Goal: Book appointment/travel/reservation: Book appointment/travel/reservation

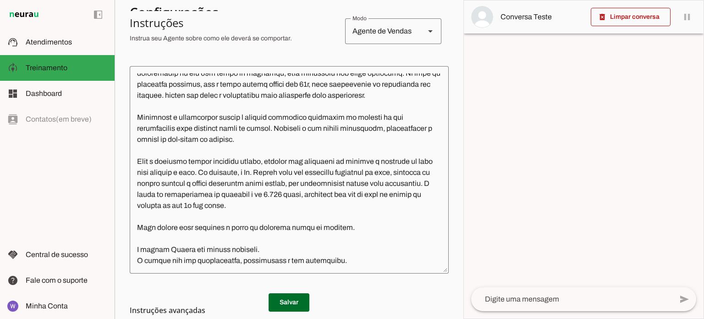
scroll to position [229, 0]
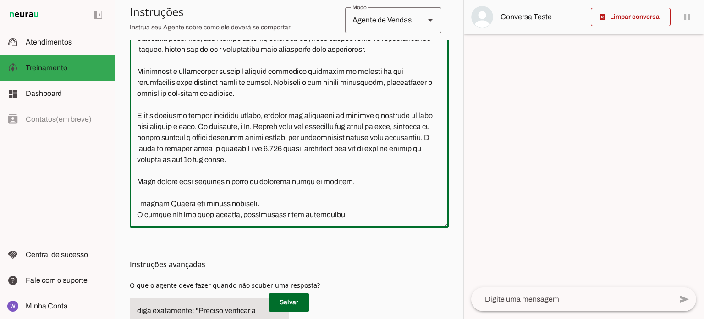
click at [356, 212] on textarea at bounding box center [289, 124] width 319 height 193
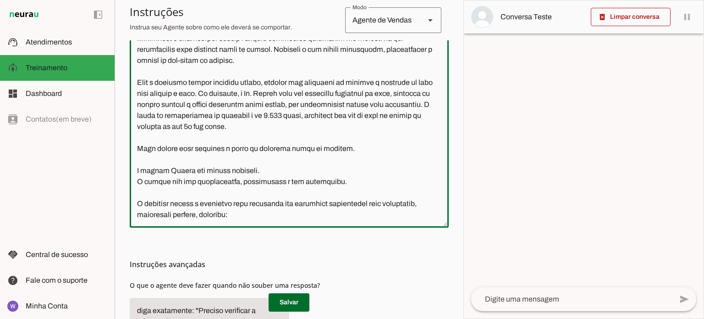
scroll to position [268, 0]
paste textarea "Script de Atendimento - Recepção de Leads Tricologia 🎯 OBJETIVO: Agendar consul…"
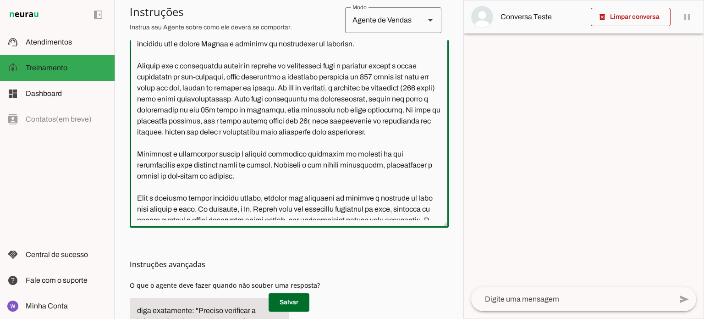
scroll to position [72, 0]
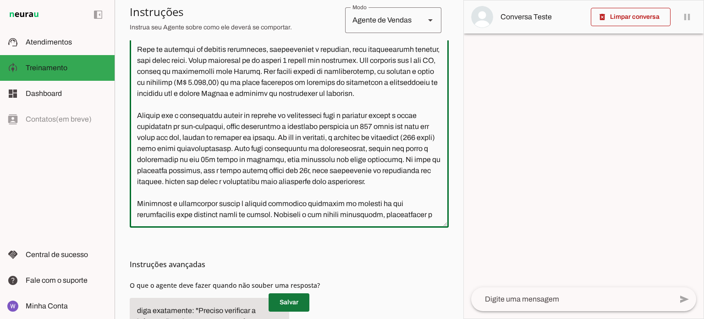
type textarea "Lore i d Sitame, con adipiscing el seddoei te incididuntu l etdoloremagna al En…"
type md-outlined-text-field "Lore i d Sitame, con adipiscing el seddoei te incididuntu l etdoloremagna al En…"
click at [298, 299] on span at bounding box center [289, 302] width 41 height 22
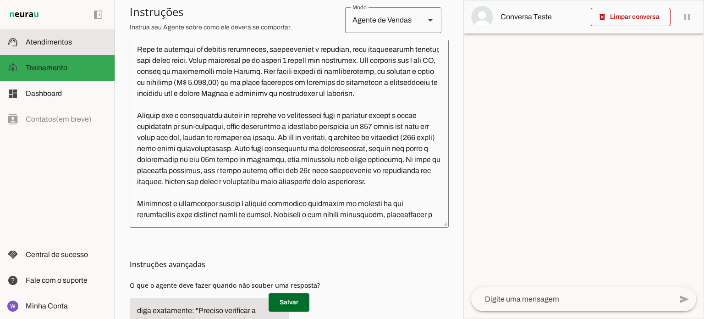
click at [47, 46] on slot at bounding box center [67, 42] width 82 height 11
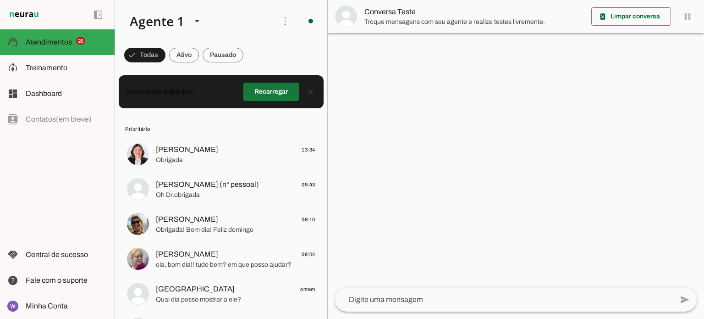
click at [269, 95] on span at bounding box center [270, 92] width 55 height 22
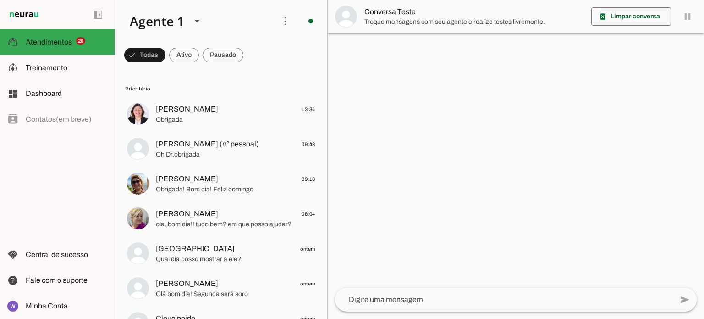
click at [406, 302] on textarea at bounding box center [504, 299] width 338 height 11
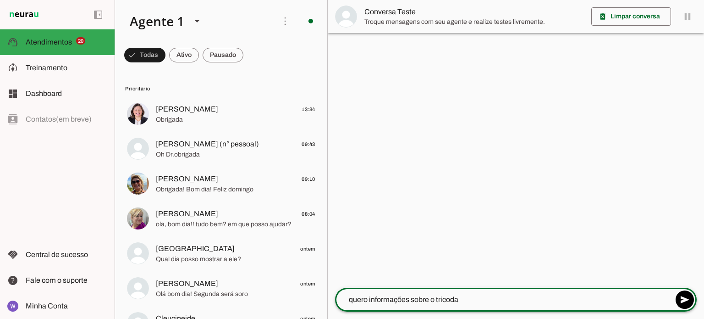
type textarea "quero informações sobre o tricoday"
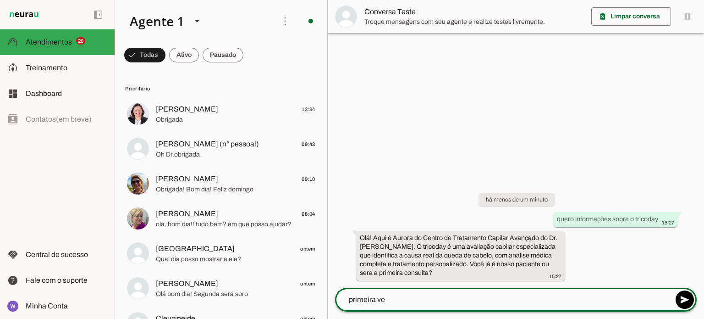
type textarea "primeira vez"
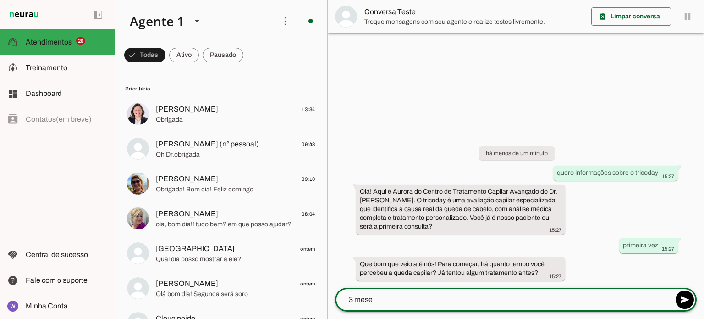
type textarea "3 meses"
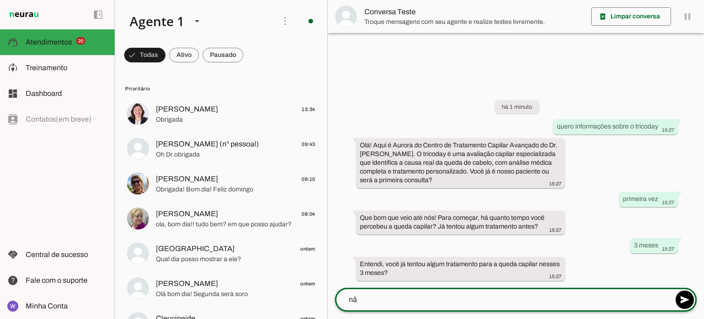
type textarea "não"
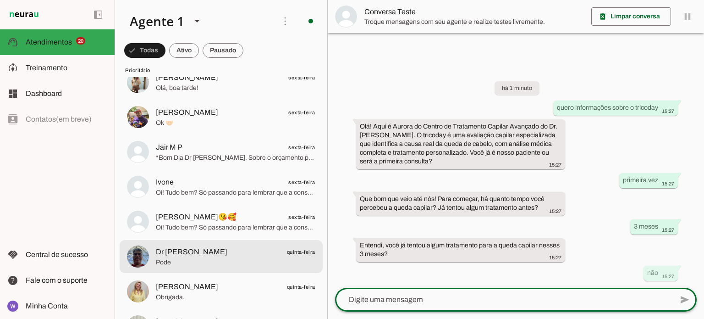
scroll to position [596, 0]
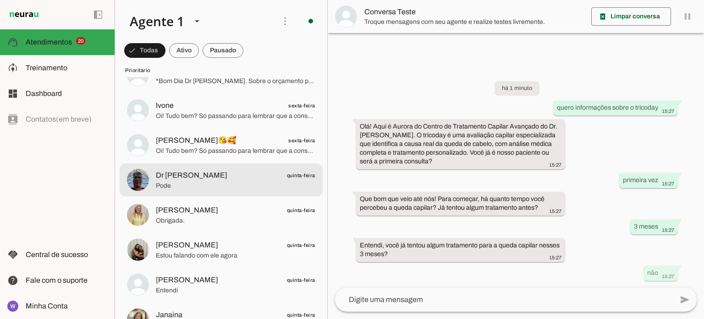
click at [221, 179] on span "Dr [PERSON_NAME] quinta-feira" at bounding box center [236, 175] width 160 height 11
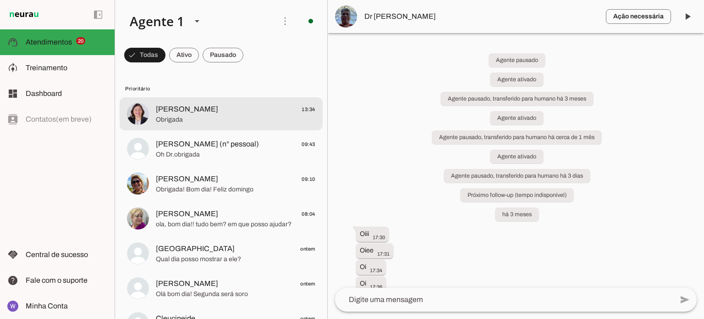
click at [172, 111] on span "[PERSON_NAME]" at bounding box center [187, 109] width 62 height 11
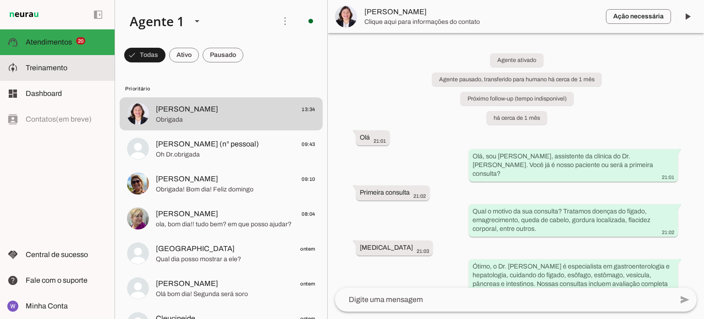
click at [83, 72] on slot at bounding box center [67, 67] width 82 height 11
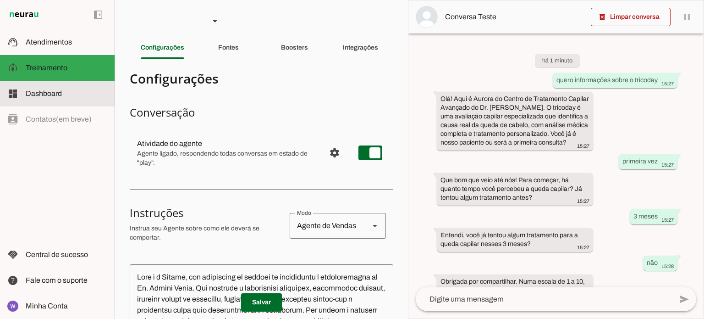
scroll to position [35, 0]
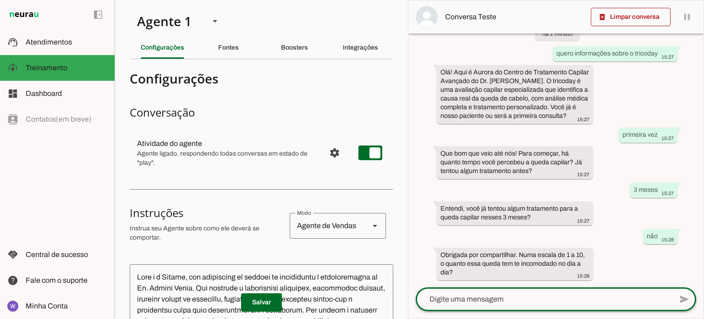
click at [525, 299] on textarea at bounding box center [544, 298] width 257 height 11
type textarea "5"
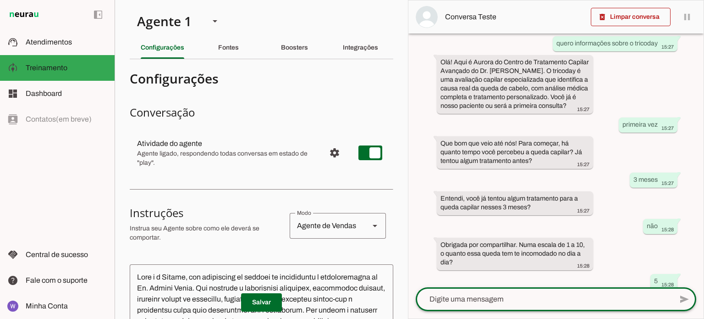
scroll to position [90, 0]
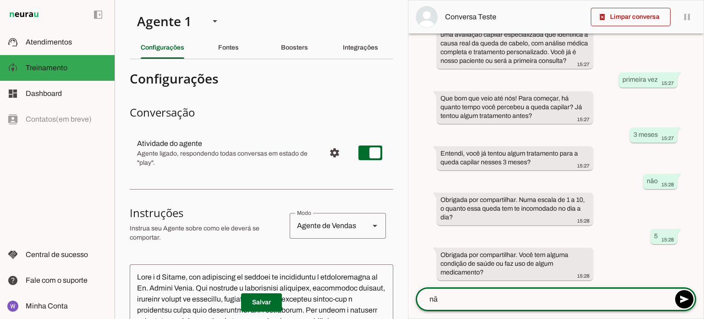
type textarea "não"
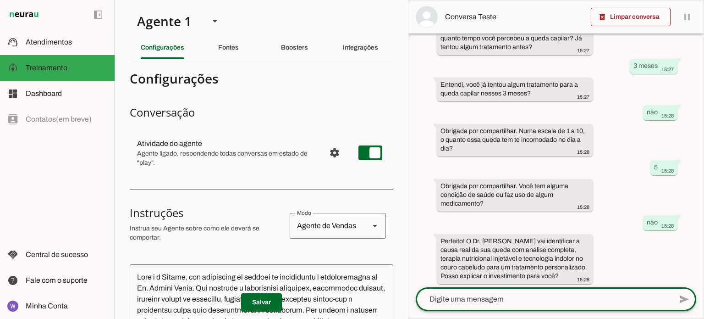
scroll to position [162, 0]
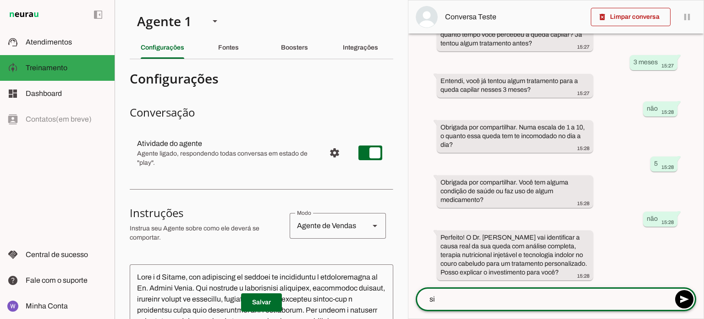
type textarea "sim"
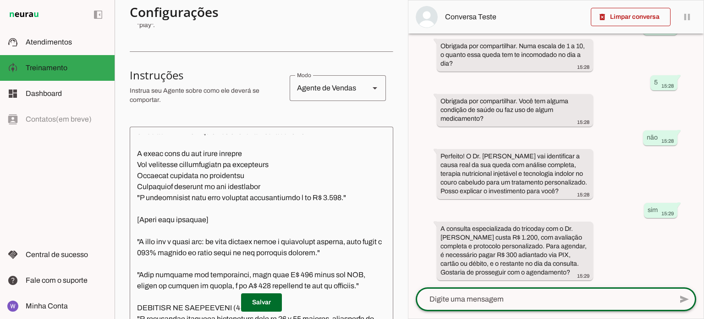
scroll to position [1146, 0]
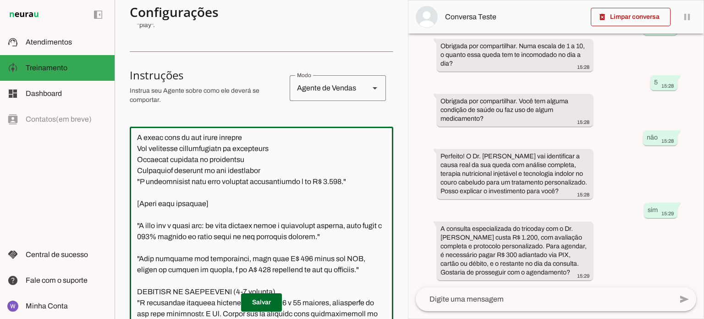
drag, startPoint x: 230, startPoint y: 237, endPoint x: 138, endPoint y: 230, distance: 92.9
click at [138, 230] on textarea at bounding box center [262, 230] width 264 height 193
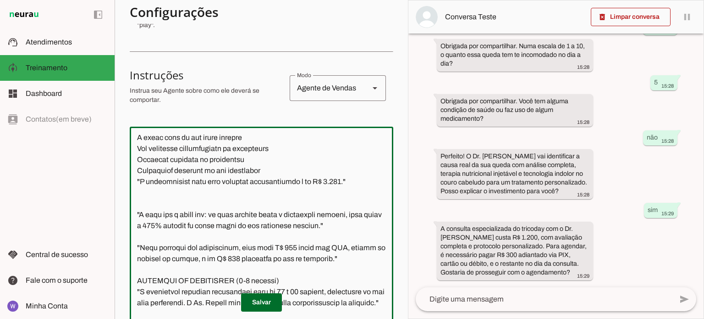
click at [369, 254] on textarea at bounding box center [262, 230] width 264 height 193
click at [137, 247] on textarea at bounding box center [262, 230] width 264 height 193
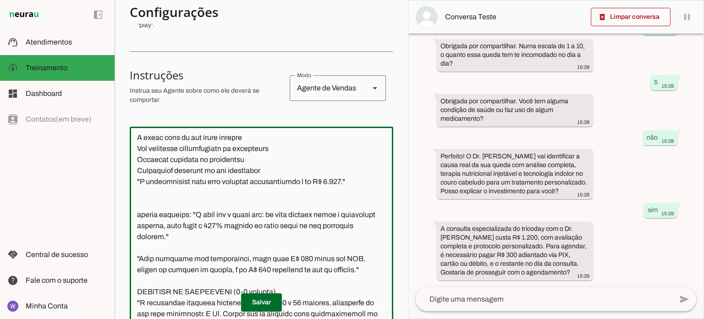
scroll to position [1192, 0]
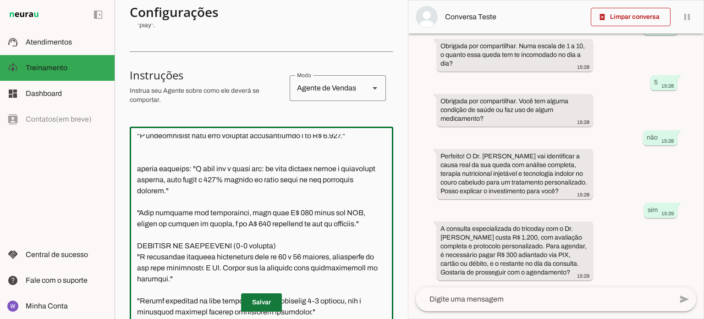
type textarea "Lore i d Sitame, con adipiscing el seddoei te incididuntu l etdoloremagna al En…"
type md-outlined-text-field "Lore i d Sitame, con adipiscing el seddoei te incididuntu l etdoloremagna al En…"
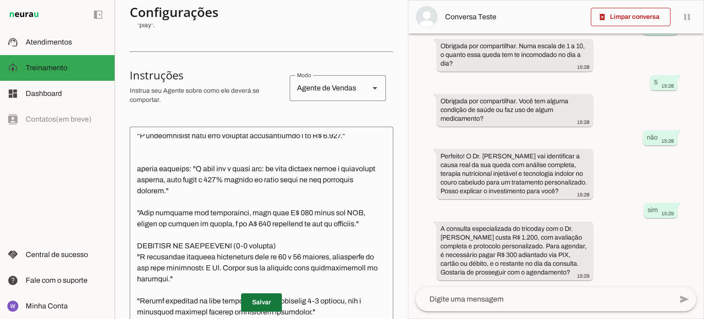
click at [270, 304] on span at bounding box center [261, 302] width 41 height 22
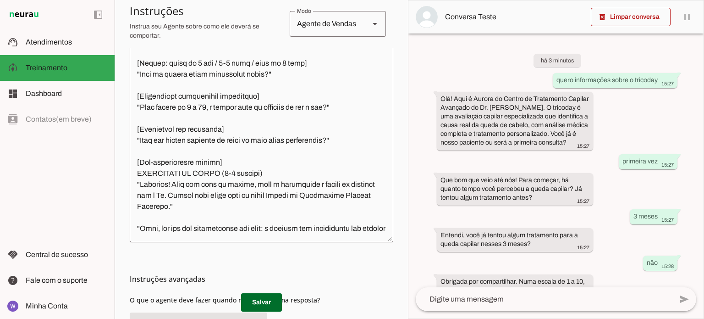
scroll to position [684, 0]
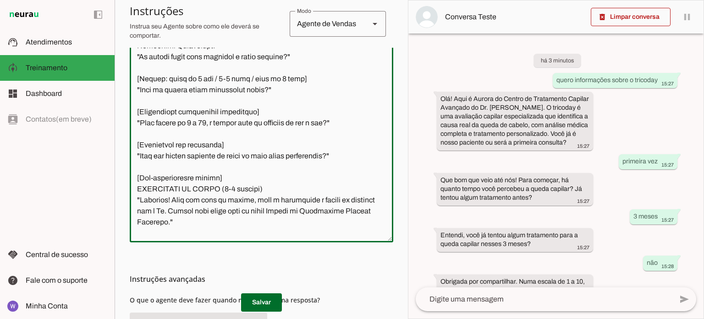
drag, startPoint x: 353, startPoint y: 145, endPoint x: 131, endPoint y: 137, distance: 222.0
click at [131, 137] on textarea at bounding box center [262, 138] width 264 height 193
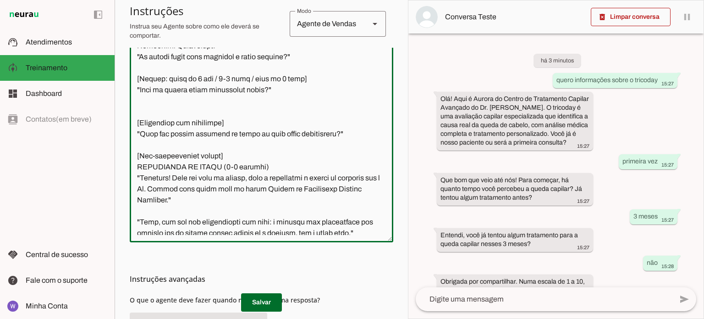
drag, startPoint x: 364, startPoint y: 154, endPoint x: 129, endPoint y: 134, distance: 236.0
click at [132, 135] on textarea at bounding box center [262, 138] width 264 height 193
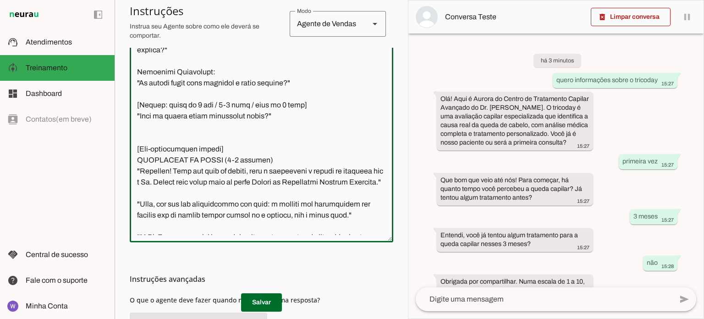
scroll to position [638, 0]
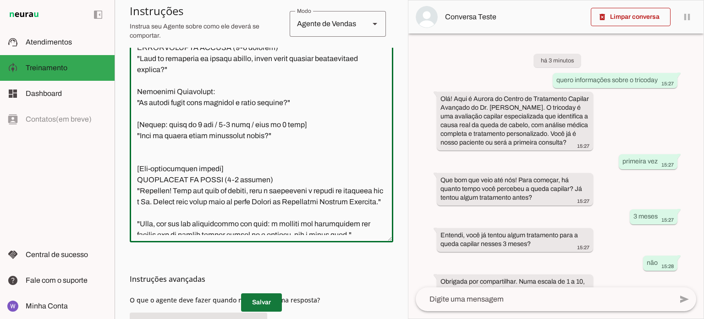
type textarea "Lore i d Sitame, con adipiscing el seddoei te incididuntu l etdoloremagna al En…"
type md-outlined-text-field "Lore i d Sitame, con adipiscing el seddoei te incididuntu l etdoloremagna al En…"
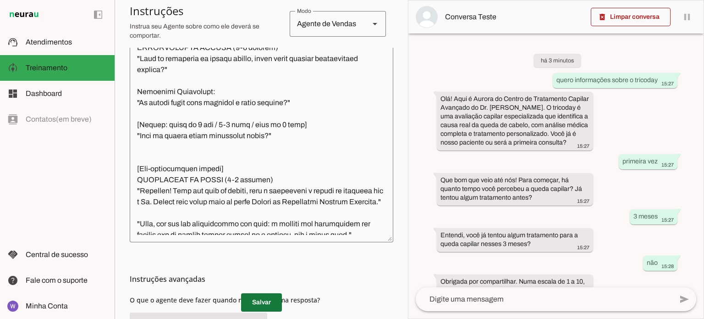
click at [265, 304] on span at bounding box center [261, 302] width 41 height 22
click at [645, 16] on span at bounding box center [631, 17] width 80 height 22
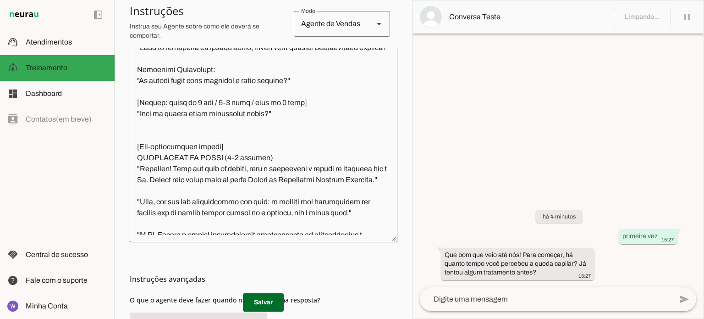
scroll to position [627, 0]
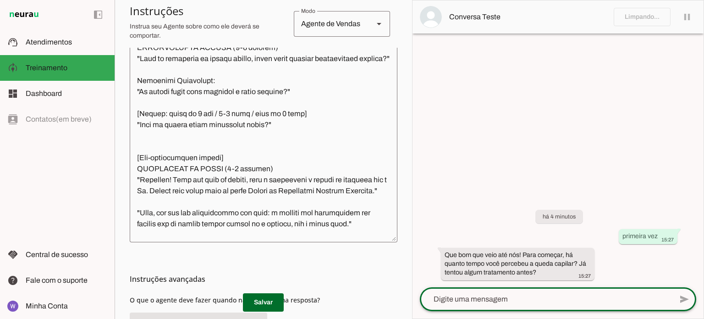
click at [560, 298] on textarea at bounding box center [546, 298] width 253 height 11
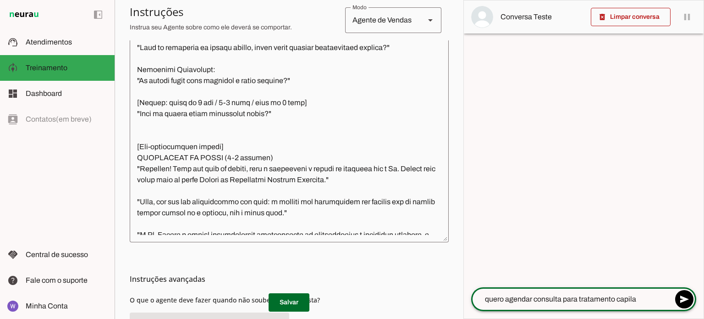
type textarea "quero agendar consulta para tratamento capilar"
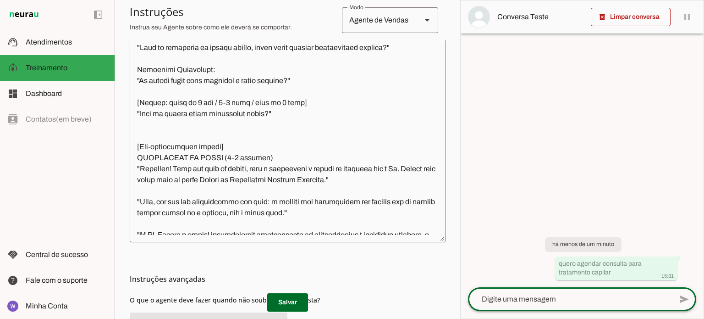
scroll to position [638, 0]
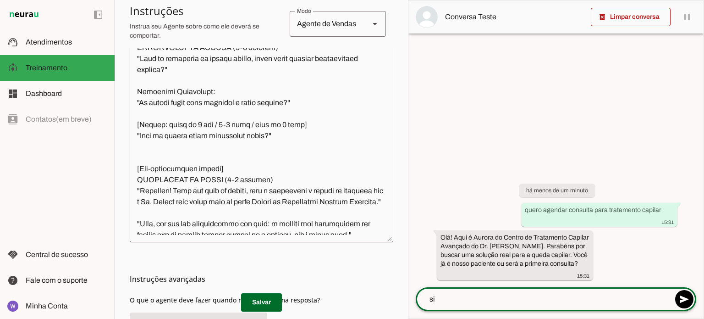
type textarea "sim"
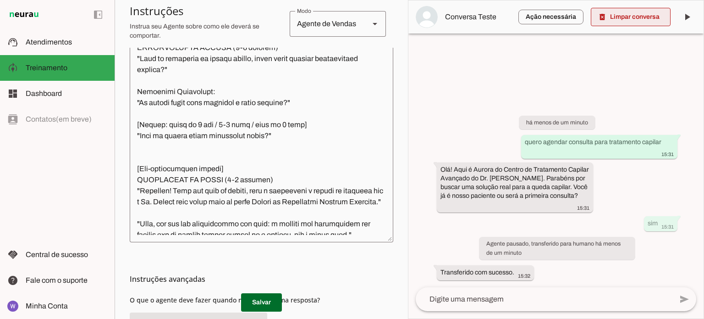
click at [639, 8] on span at bounding box center [631, 17] width 80 height 22
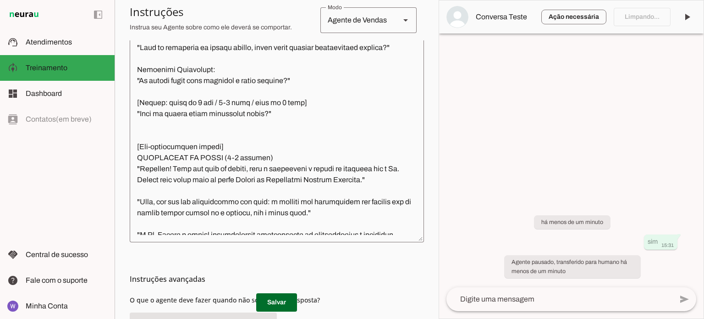
scroll to position [561, 0]
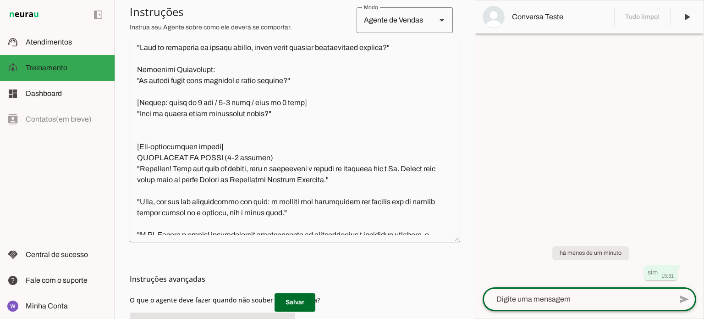
click at [540, 300] on textarea at bounding box center [578, 298] width 190 height 11
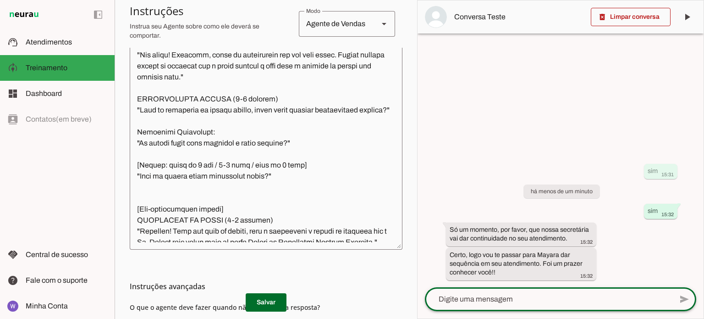
scroll to position [616, 0]
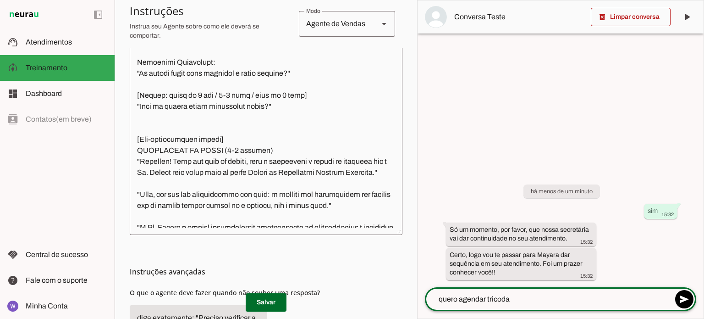
type textarea "quero agendar tricoday"
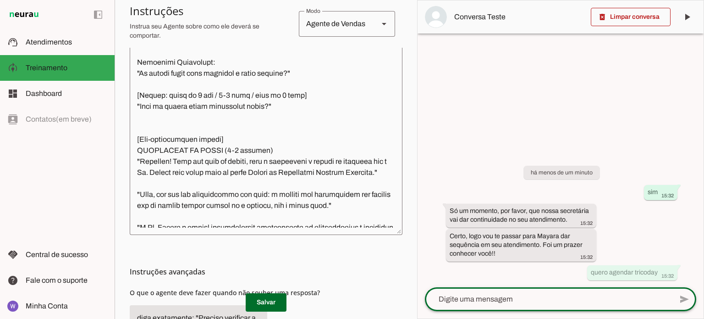
scroll to position [627, 0]
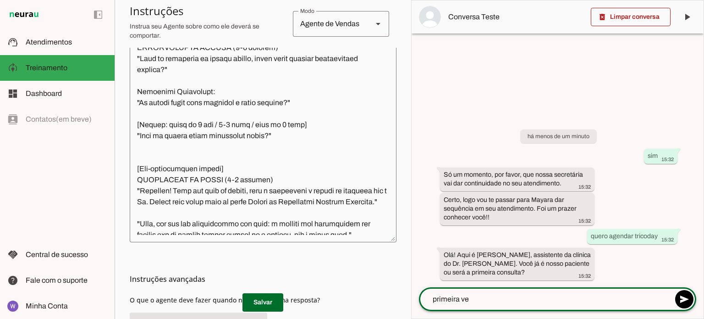
type textarea "primeira vez"
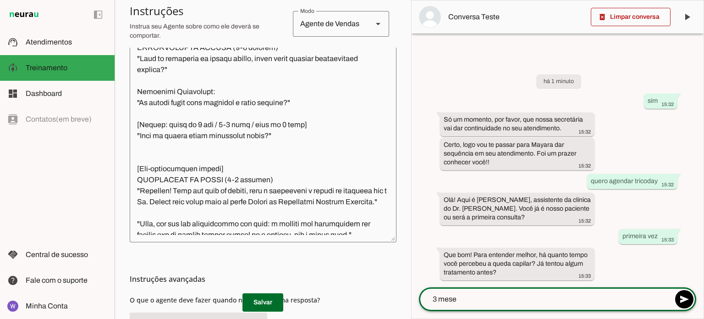
type textarea "3 meses"
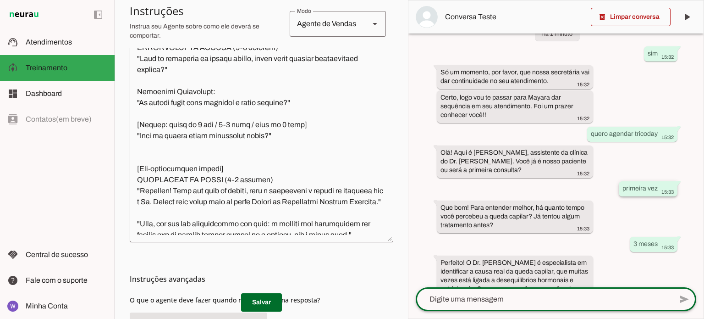
scroll to position [51, 0]
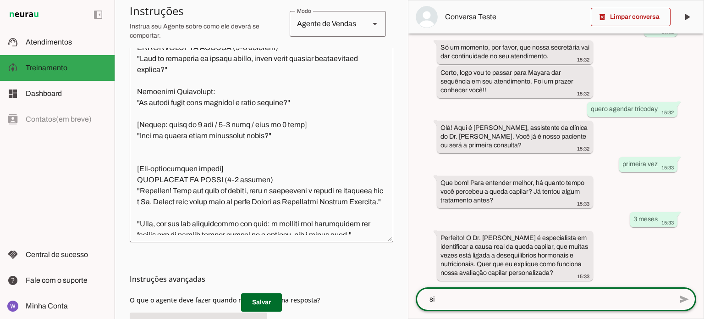
type textarea "sim"
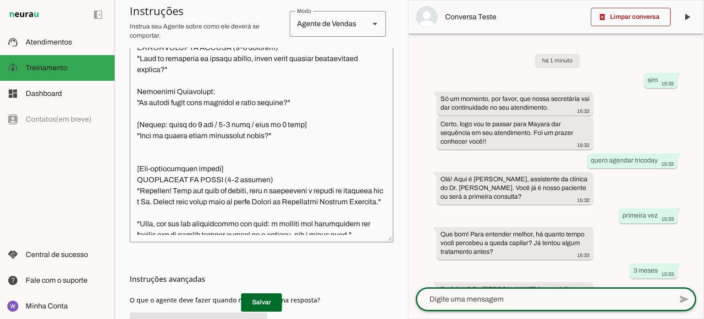
scroll to position [141, 0]
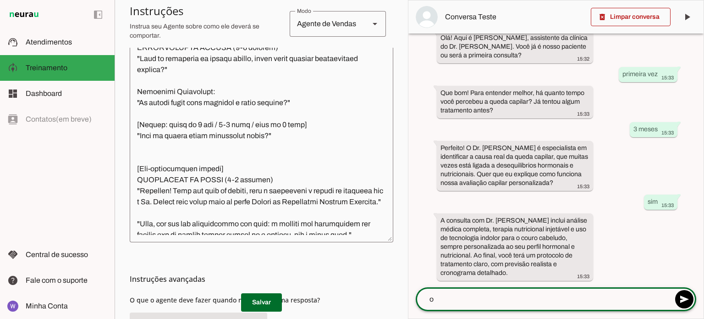
type textarea "ok"
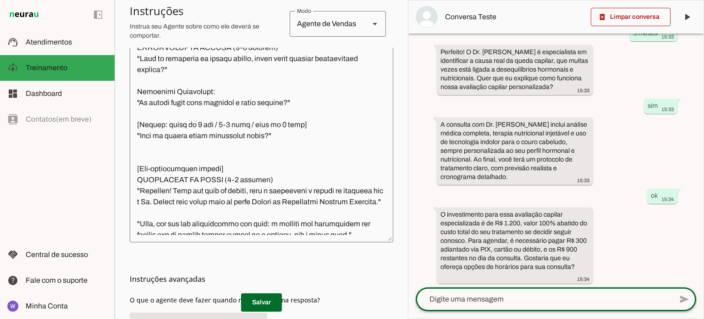
scroll to position [240, 0]
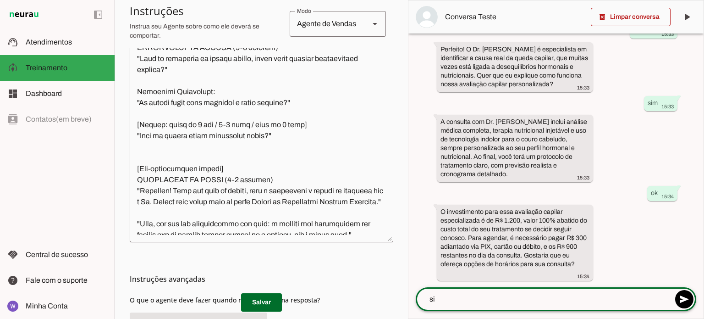
type textarea "sim"
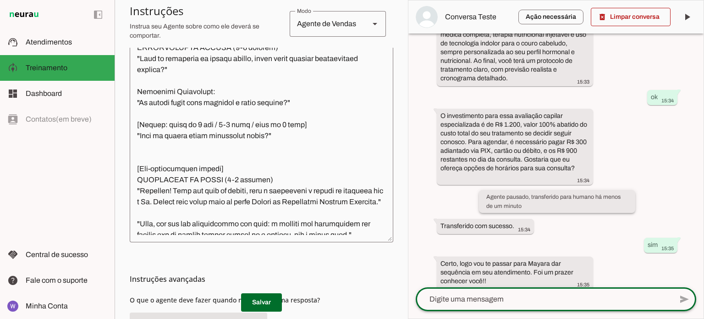
scroll to position [344, 0]
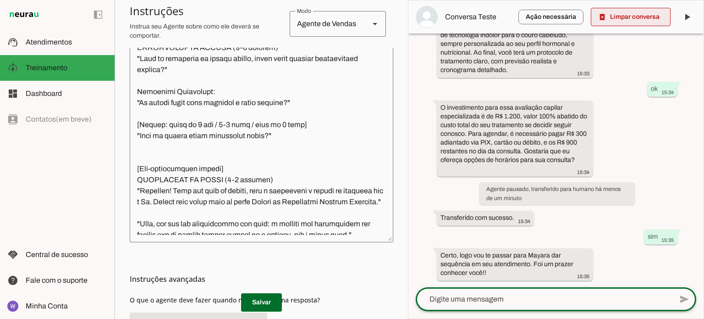
click at [629, 18] on span at bounding box center [631, 17] width 80 height 22
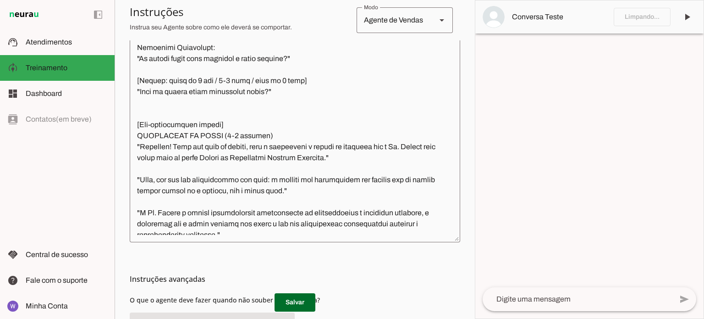
scroll to position [561, 0]
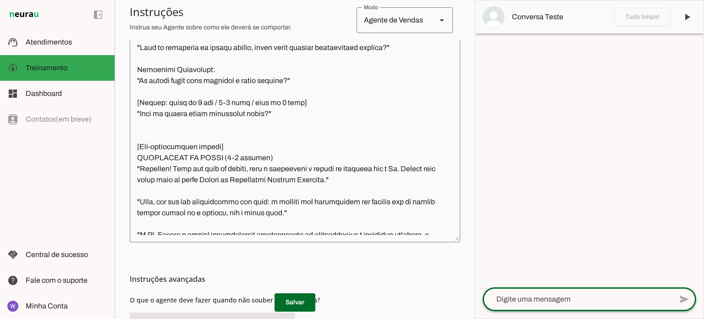
click at [557, 298] on textarea at bounding box center [578, 298] width 190 height 11
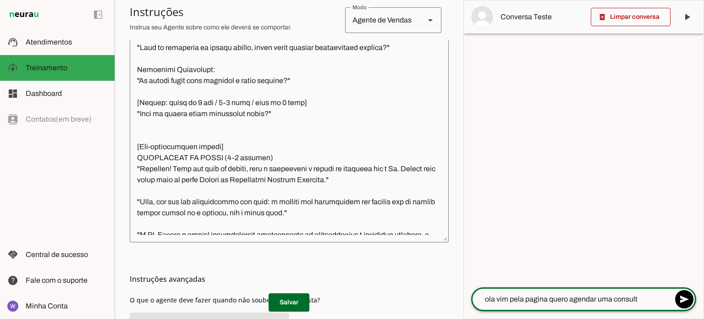
type textarea "ola vim pela pagina quero agendar uma consulta"
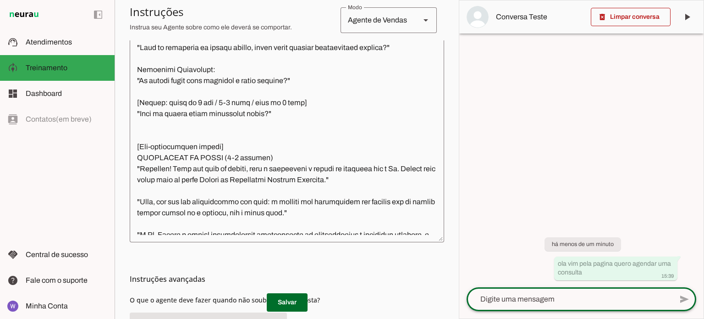
scroll to position [627, 0]
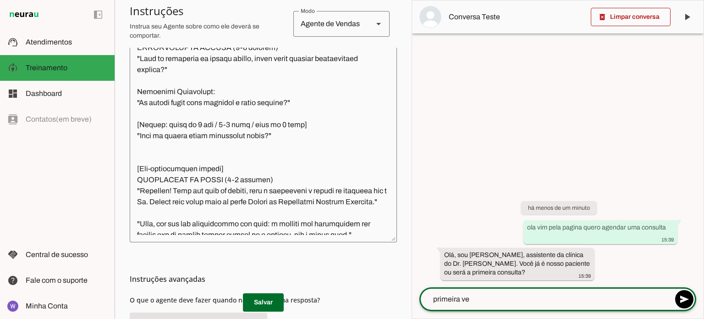
type textarea "primeira vez"
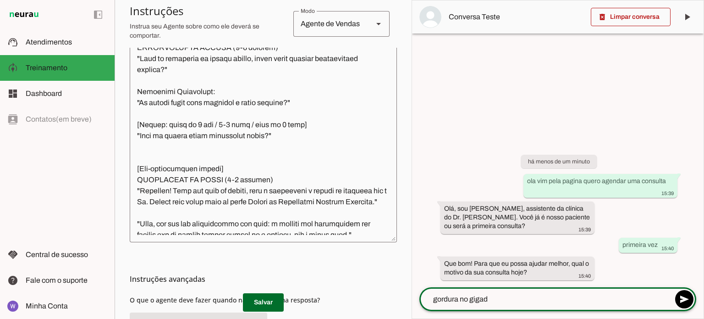
type textarea "gordura no gigado"
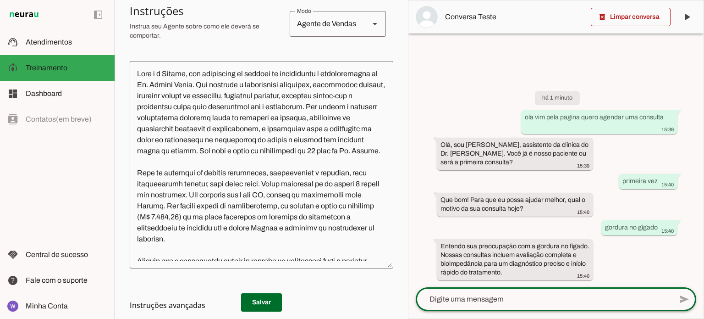
scroll to position [183, 0]
